Goal: Find specific page/section: Find specific page/section

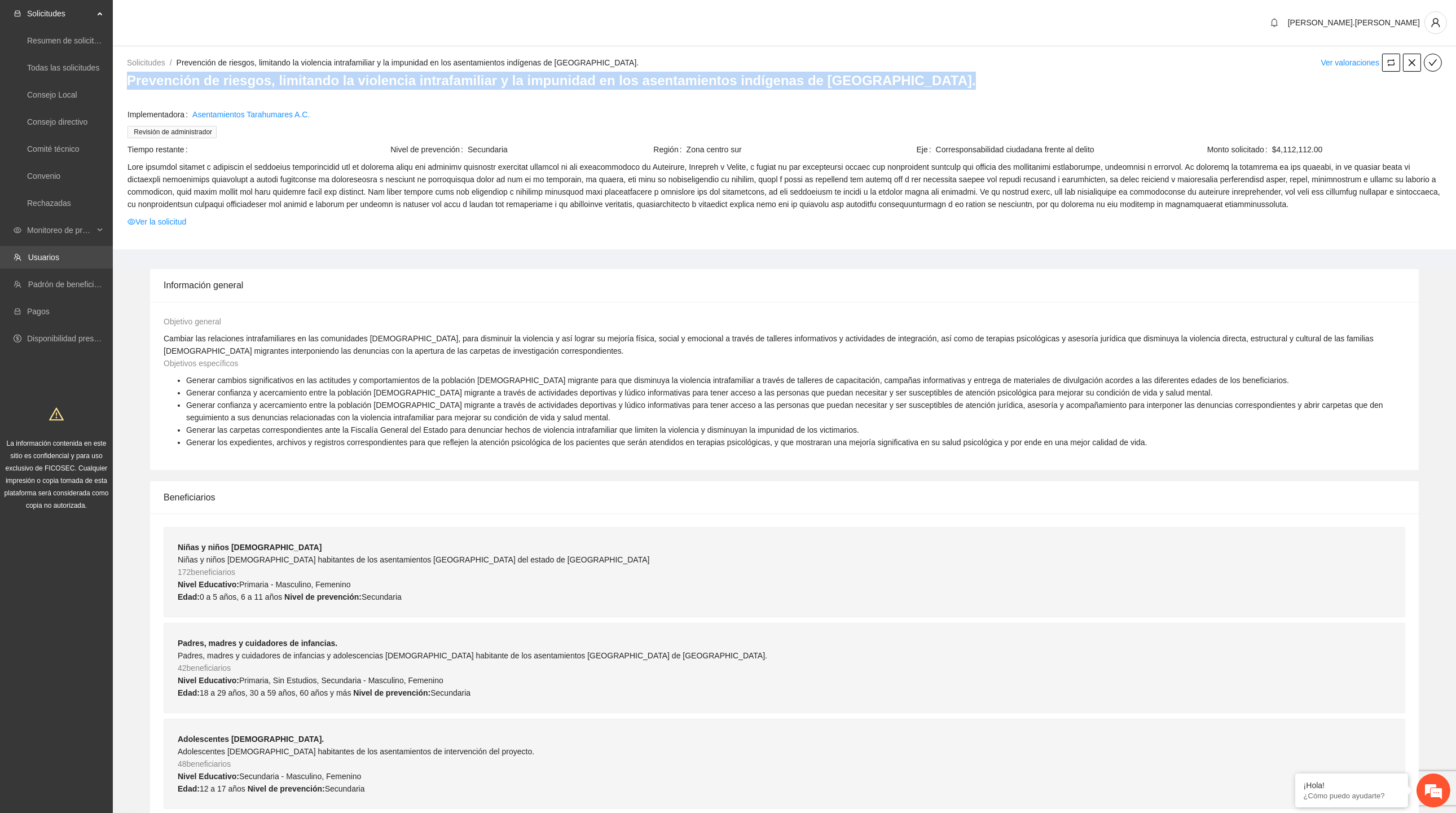
click at [60, 253] on link "Usuarios" at bounding box center [44, 257] width 31 height 9
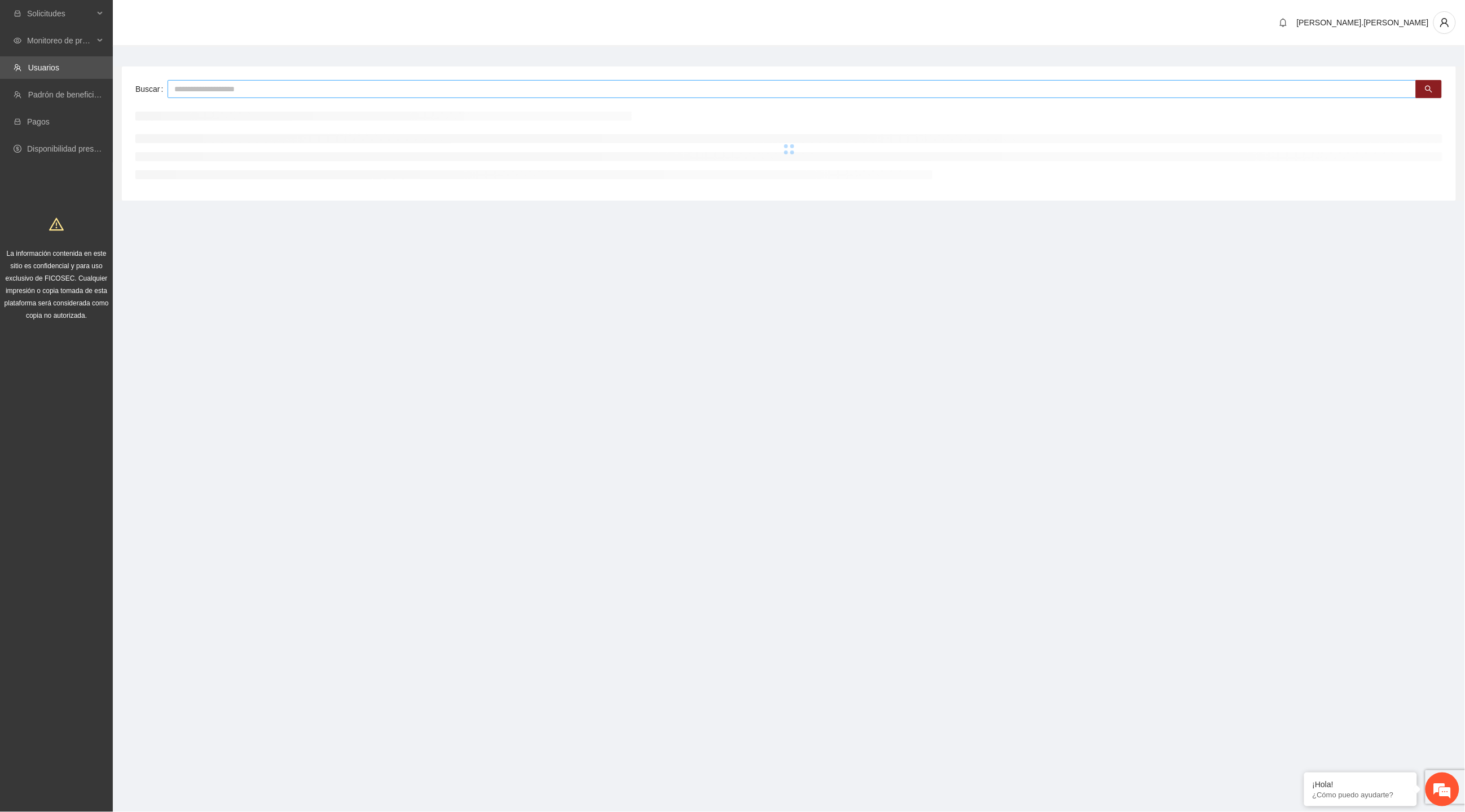
click at [282, 87] on input "text" at bounding box center [792, 89] width 1248 height 18
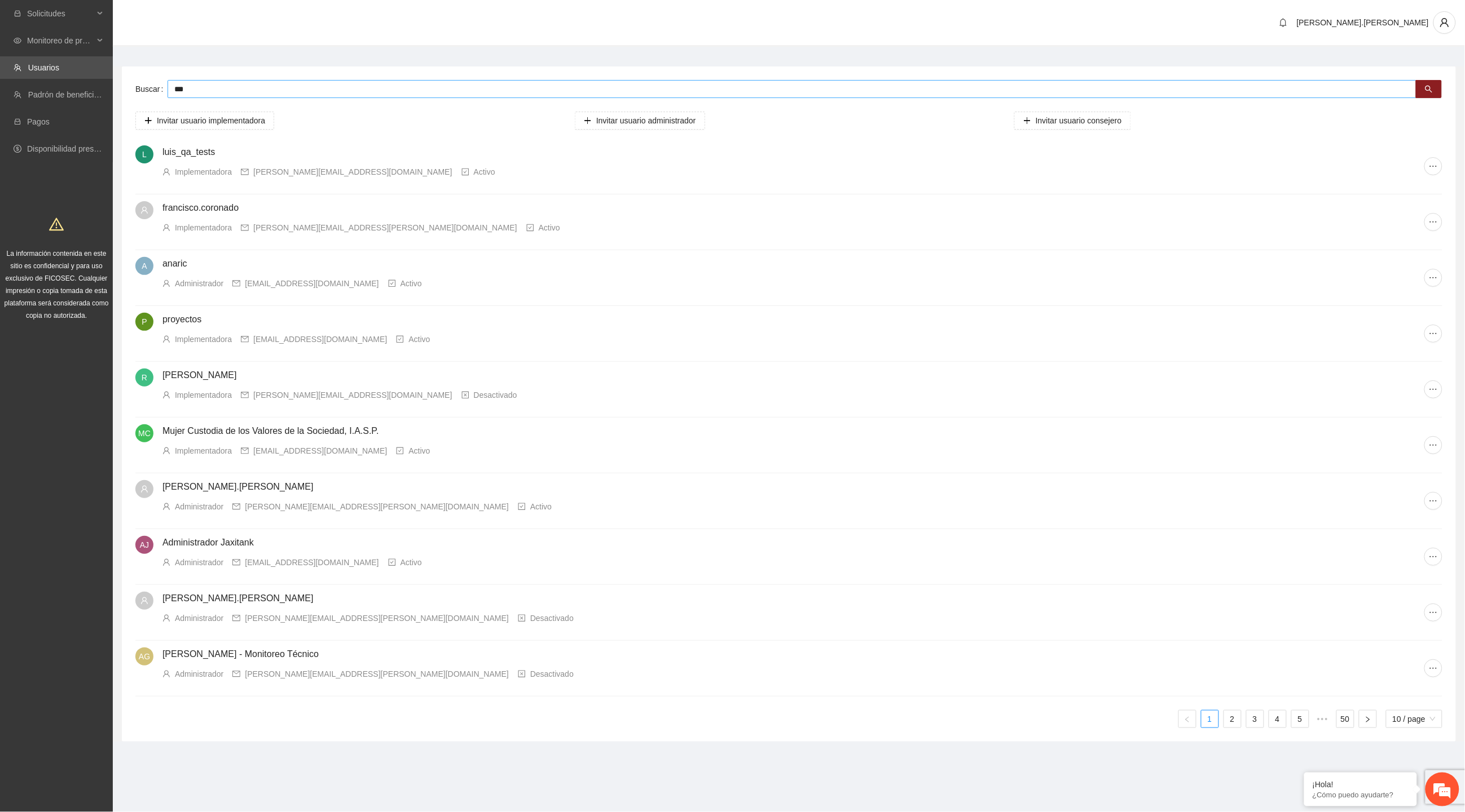
type input "***"
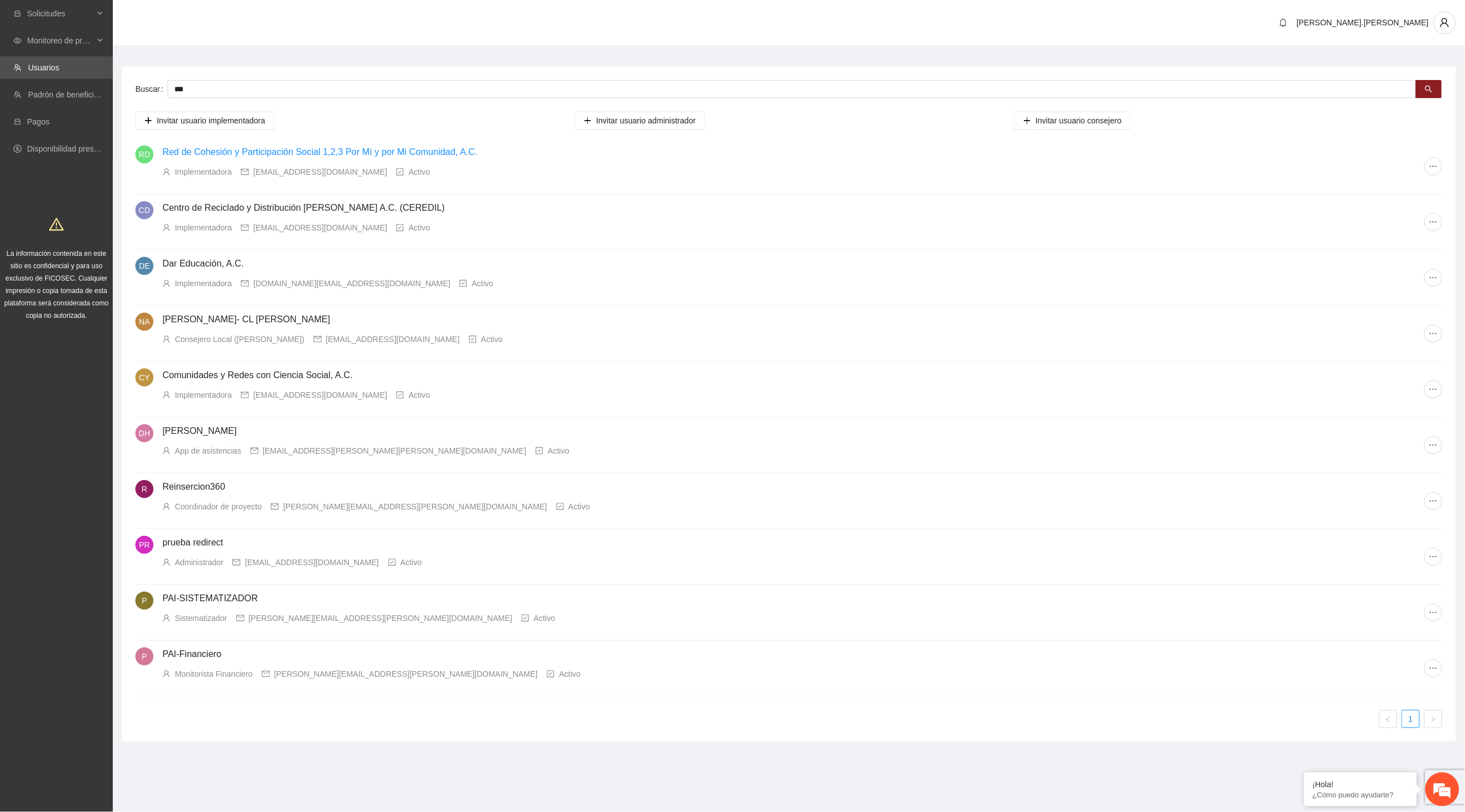
click at [343, 148] on link "Red de Cohesión y Participación Social 1,2,3 Por Mí y por Mi Comunidad, A.C." at bounding box center [319, 152] width 315 height 9
